Goal: Information Seeking & Learning: Learn about a topic

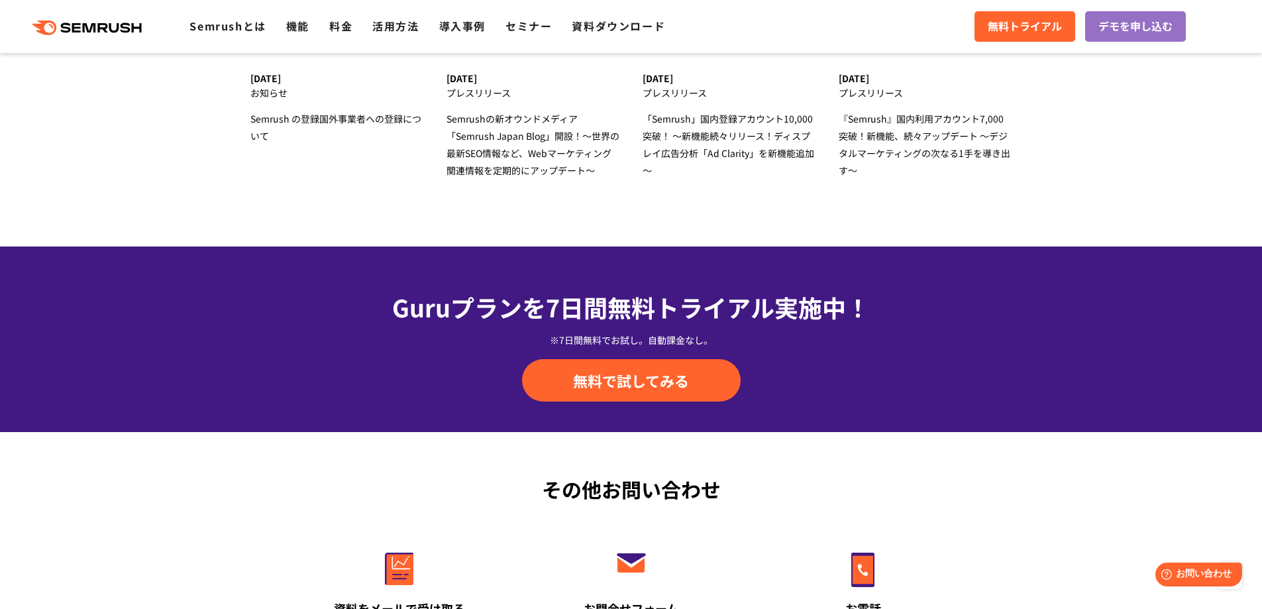
scroll to position [4434, 0]
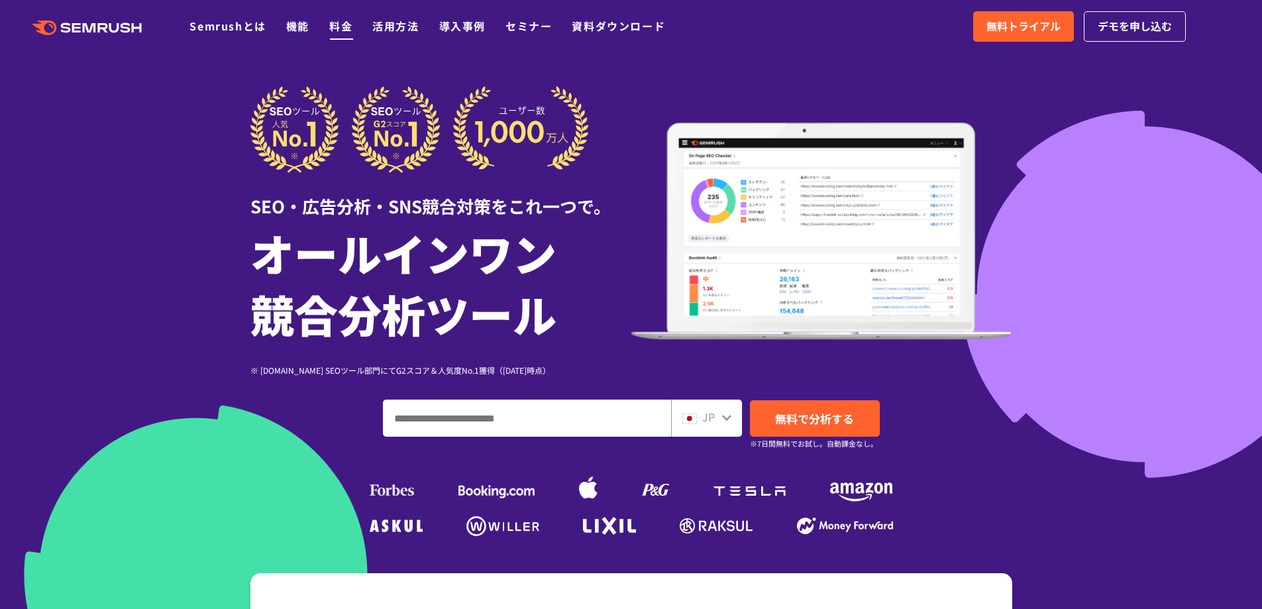
click at [344, 30] on link "料金" at bounding box center [340, 26] width 23 height 16
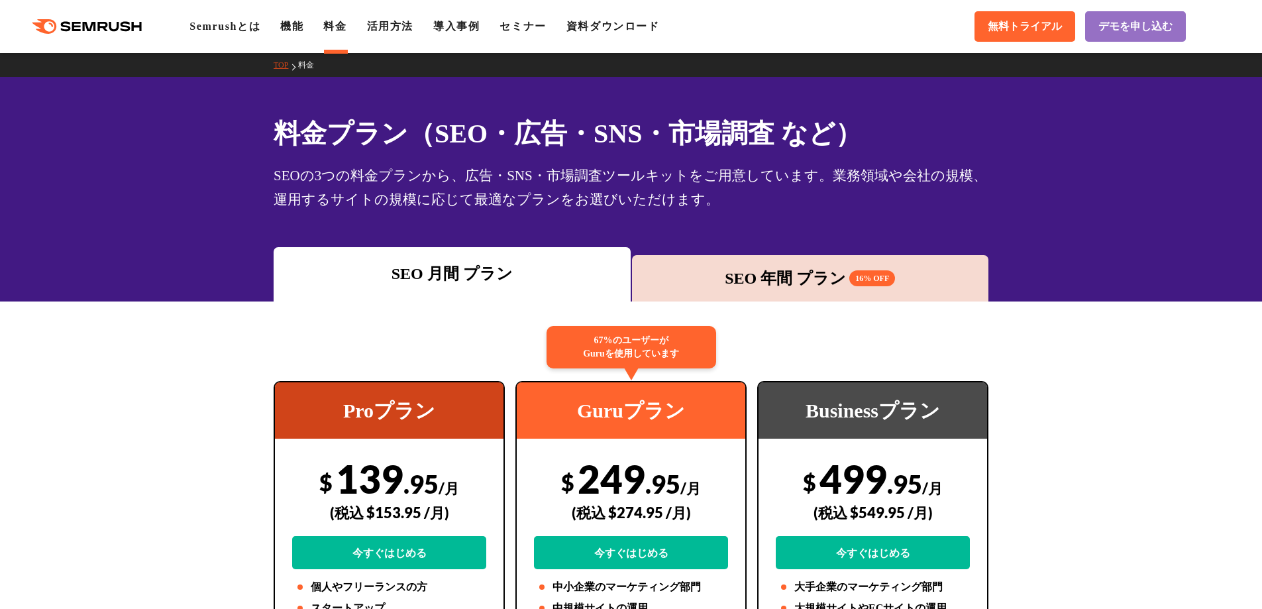
click at [838, 264] on div "SEO 年間 プラン 16% OFF" at bounding box center [810, 278] width 357 height 46
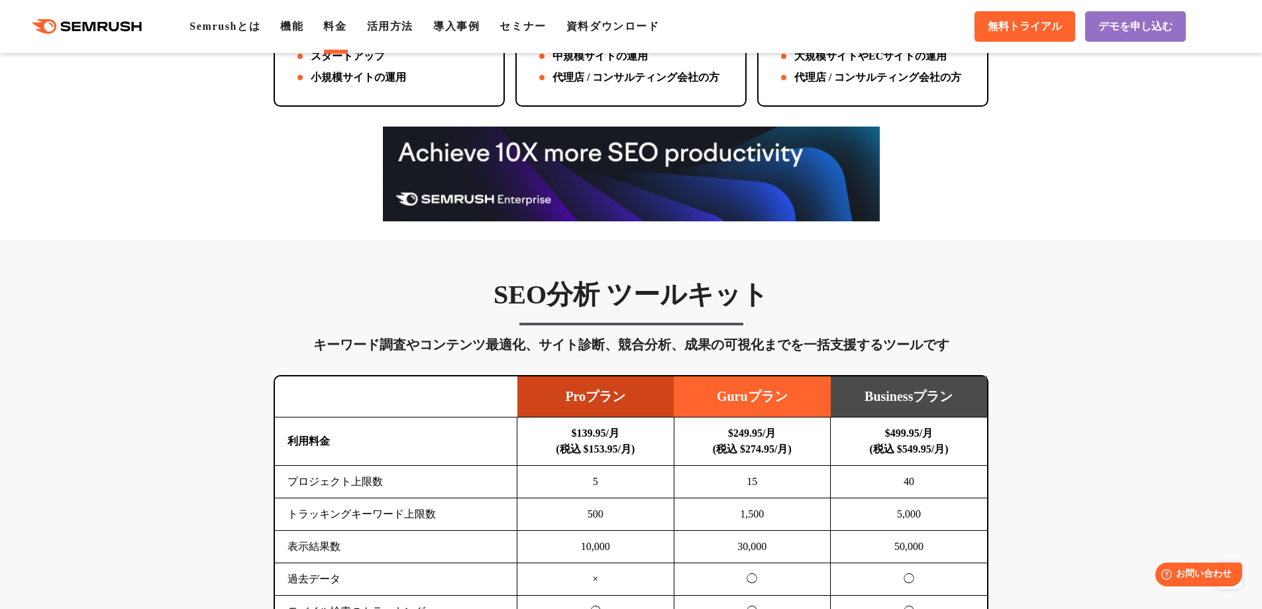
scroll to position [111, 0]
